Goal: Check status: Check status

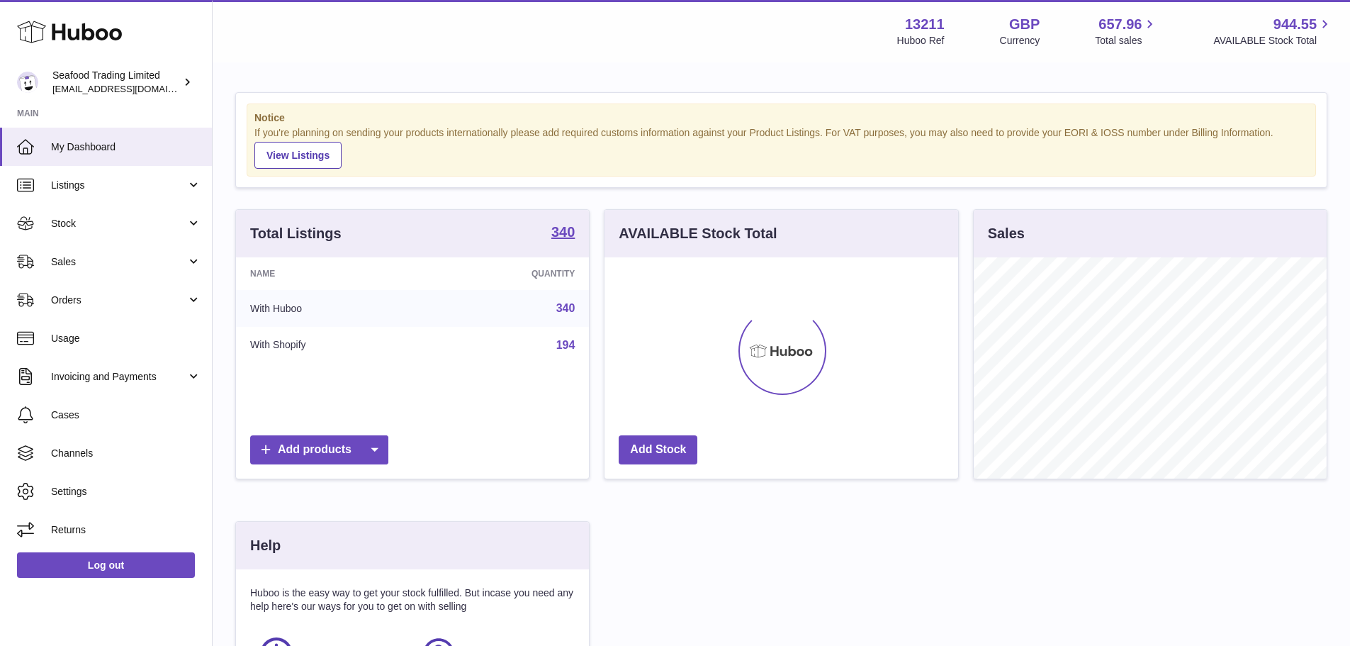
scroll to position [221, 354]
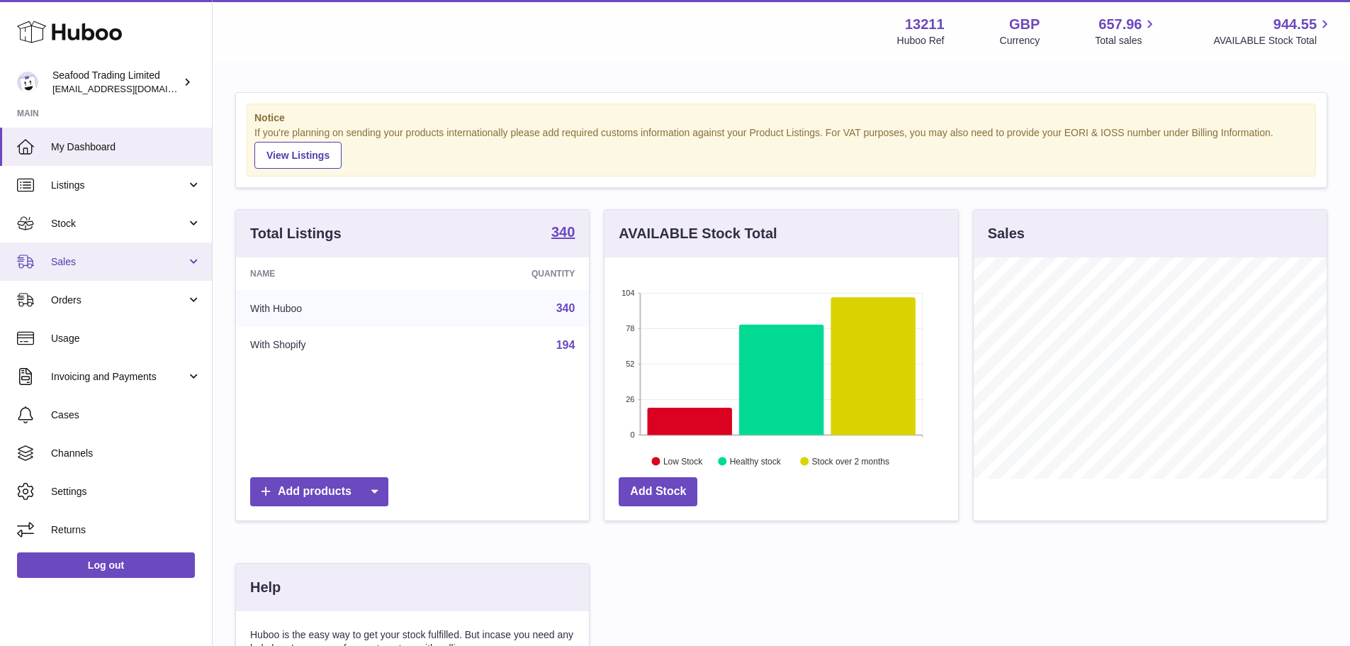
click at [56, 255] on span "Sales" at bounding box center [118, 261] width 135 height 13
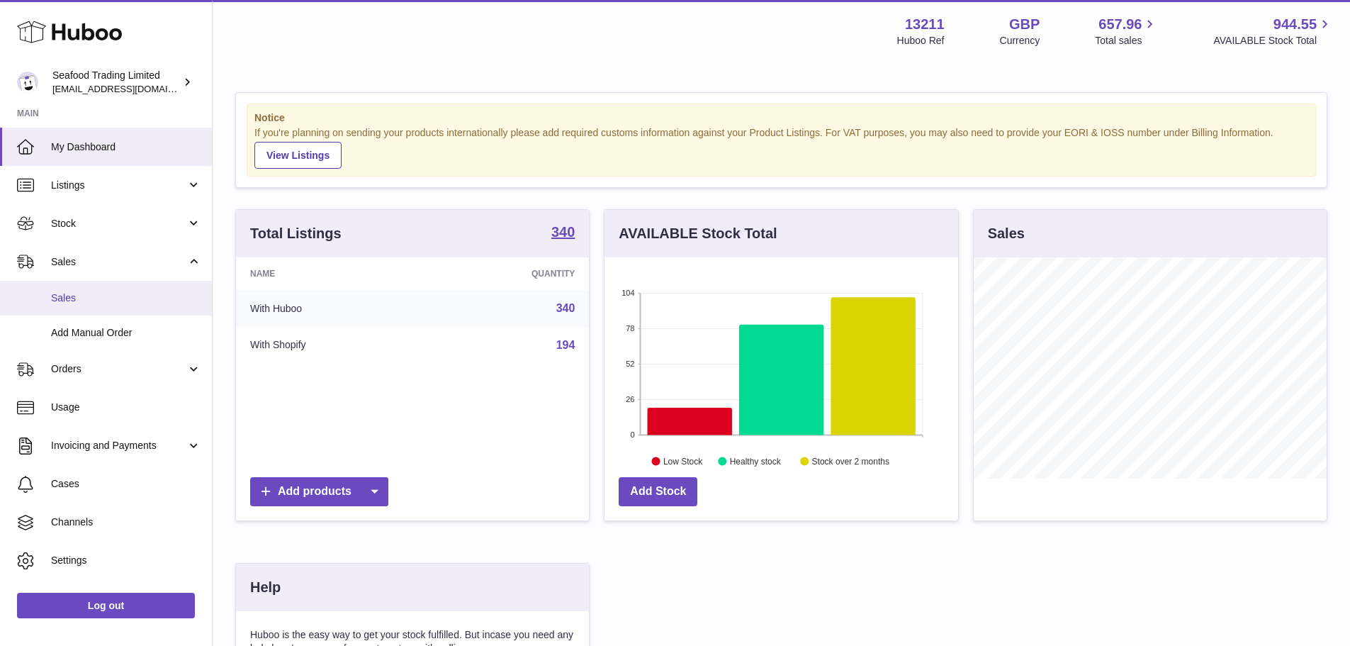
click at [96, 287] on link "Sales" at bounding box center [106, 298] width 212 height 35
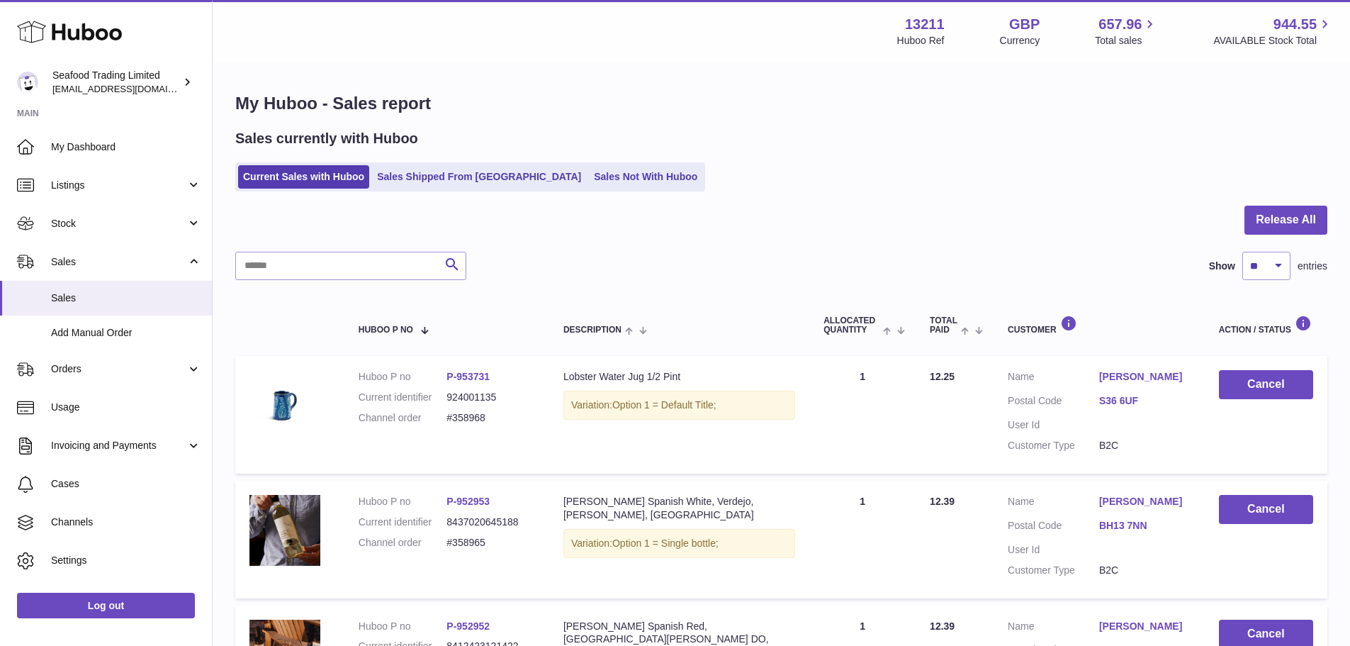
click at [439, 164] on ul "Current Sales with Huboo Sales Shipped From [GEOGRAPHIC_DATA] Sales Not With Hu…" at bounding box center [470, 176] width 470 height 29
click at [441, 177] on link "Sales Shipped From [GEOGRAPHIC_DATA]" at bounding box center [479, 176] width 214 height 23
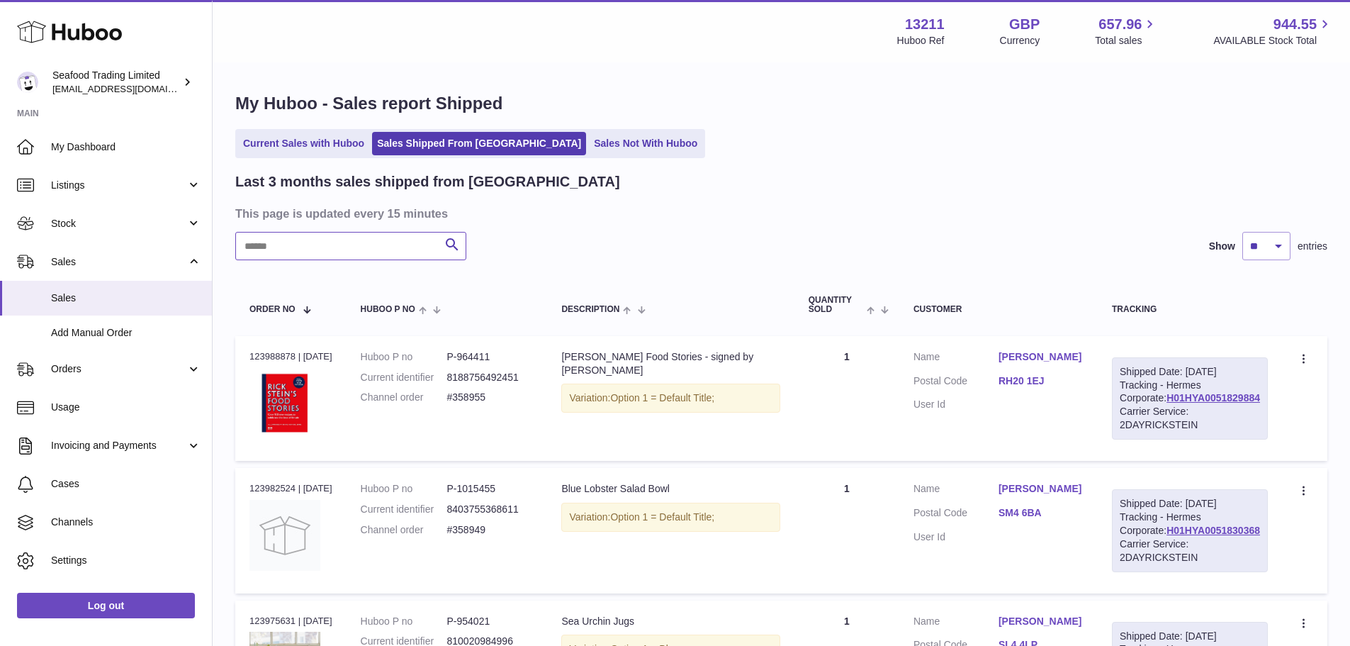
paste input "*******"
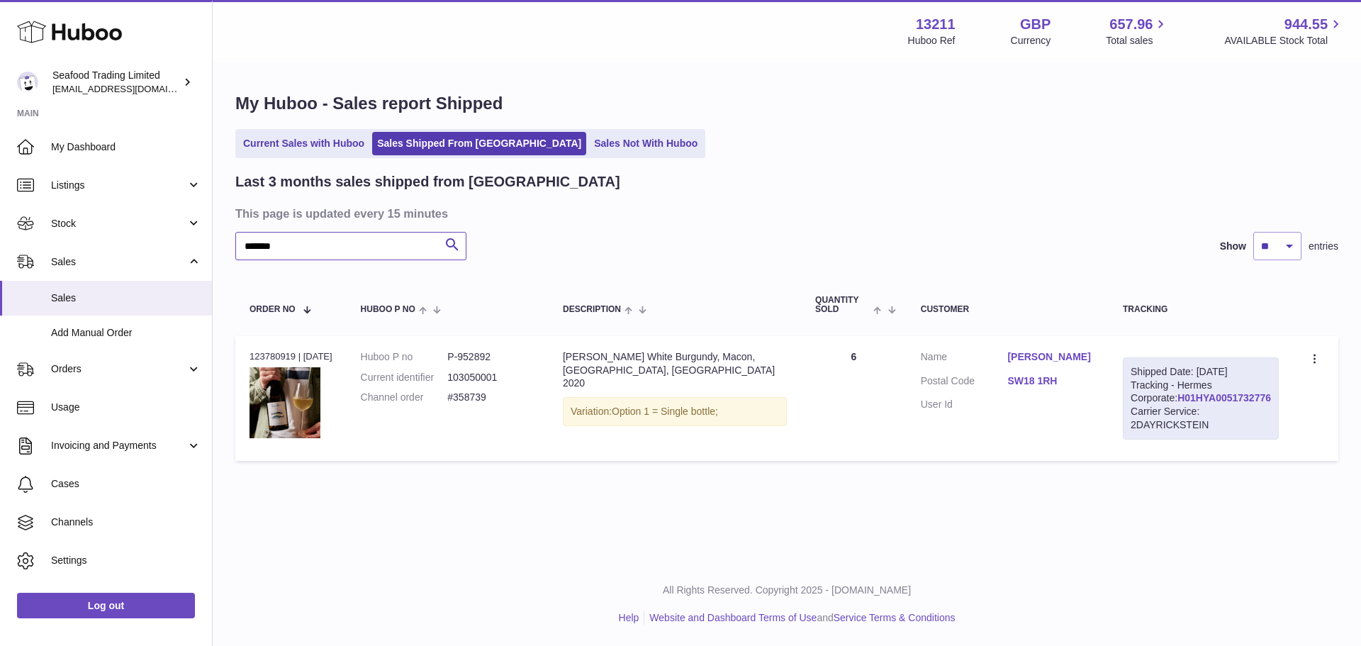
type input "*******"
click at [1185, 403] on link "H01HYA0051732776" at bounding box center [1224, 397] width 94 height 11
click at [760, 208] on h3 "This page is updated every 15 minutes" at bounding box center [784, 214] width 1099 height 16
click at [841, 135] on div "Current Sales with Huboo Sales Shipped From [GEOGRAPHIC_DATA] Sales Not With Hu…" at bounding box center [786, 143] width 1103 height 29
click at [280, 351] on div "Order no 123780919 | [DATE]" at bounding box center [290, 356] width 83 height 13
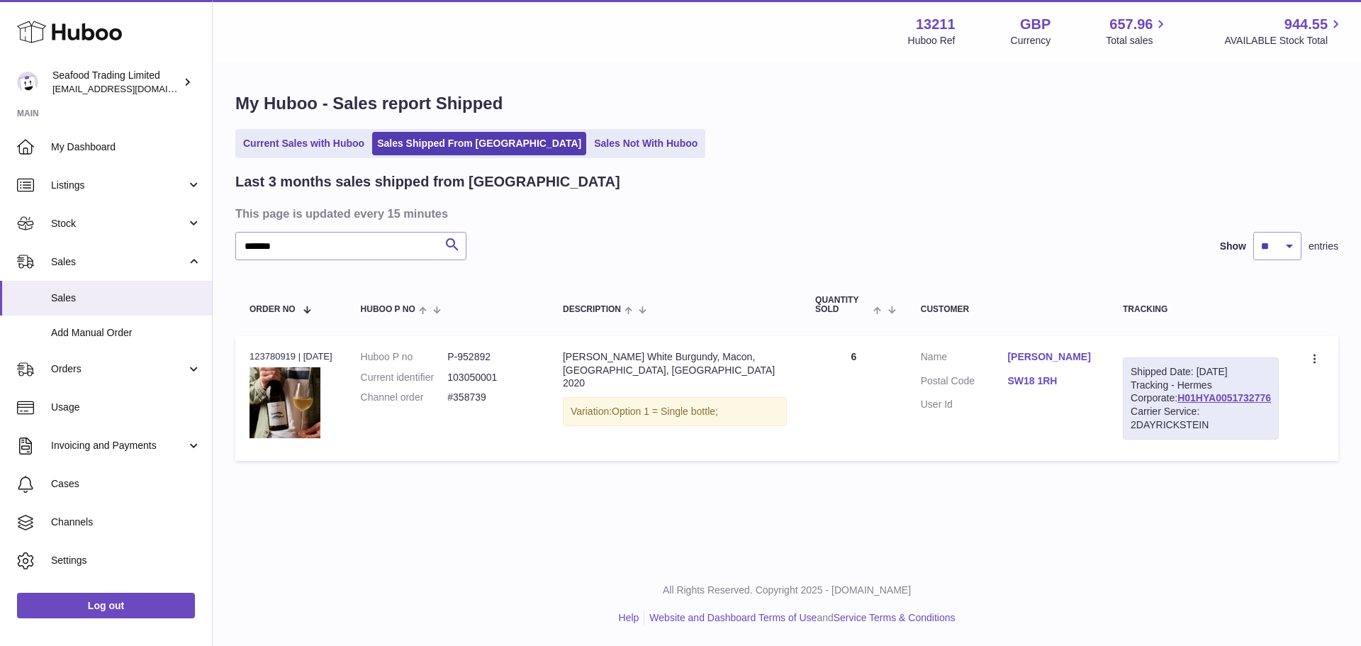
click at [280, 351] on div "Order no 123780919 | [DATE]" at bounding box center [290, 356] width 83 height 13
copy div "123780919"
